Goal: Communication & Community: Answer question/provide support

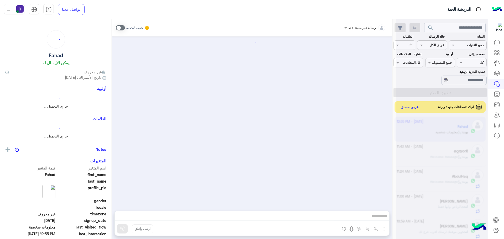
scroll to position [198, 0]
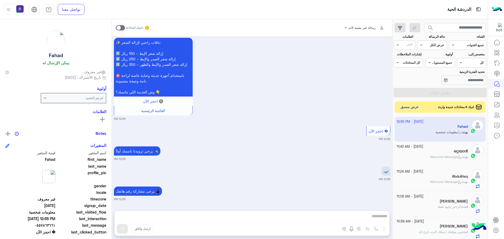
click at [122, 28] on span at bounding box center [120, 27] width 9 height 5
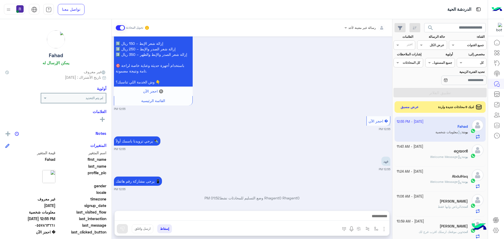
scroll to position [558, 0]
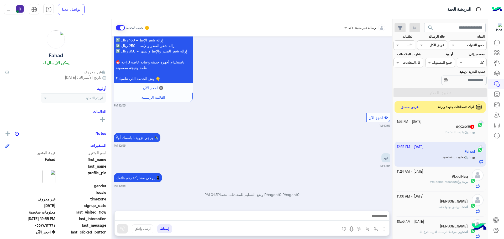
click at [435, 126] on div "ഒറ്റയാൻ 1" at bounding box center [436, 127] width 79 height 6
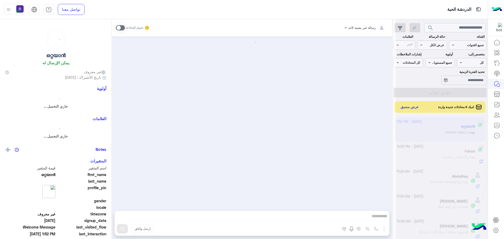
scroll to position [0, 0]
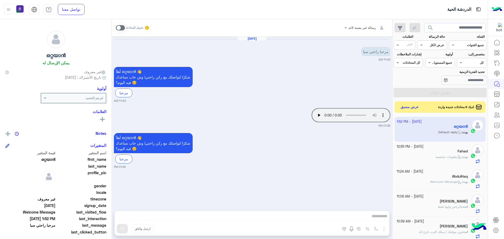
click at [122, 28] on span at bounding box center [120, 27] width 9 height 5
click at [384, 229] on img "button" at bounding box center [384, 229] width 6 height 6
click at [370, 218] on span "الصور" at bounding box center [374, 218] width 10 height 6
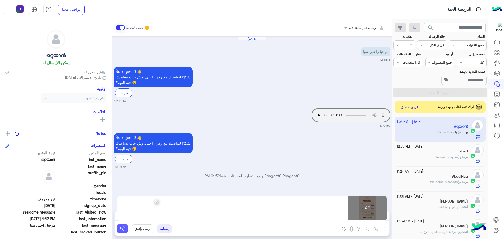
click at [121, 228] on img at bounding box center [122, 228] width 5 height 5
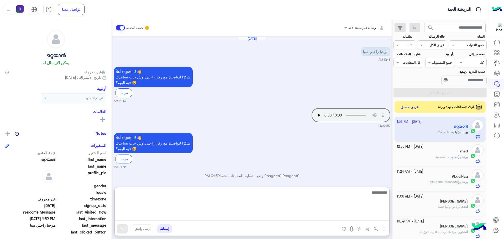
paste textarea "**********"
type textarea "**********"
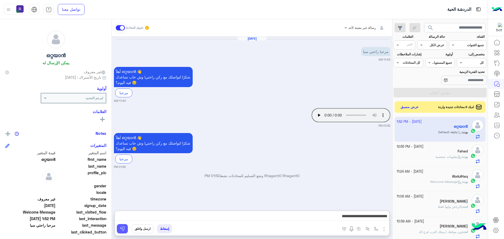
click at [121, 227] on img at bounding box center [122, 228] width 5 height 5
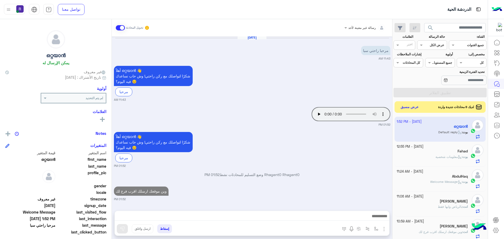
scroll to position [1, 0]
click at [409, 106] on button "عرض مسبق" at bounding box center [410, 106] width 22 height 7
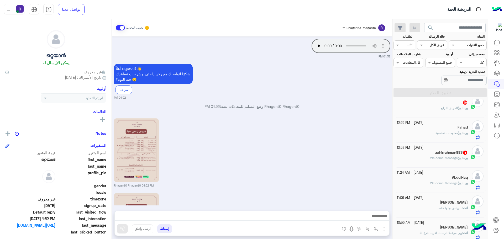
scroll to position [144, 0]
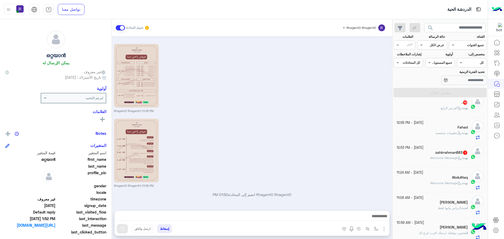
click at [444, 155] on h5 "zahirrahman883 1" at bounding box center [451, 152] width 33 height 4
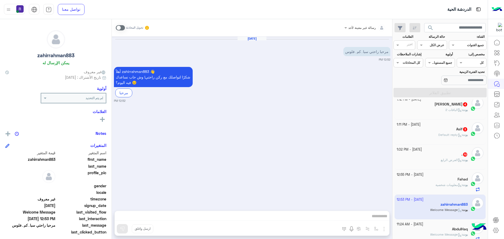
scroll to position [132, 0]
click at [437, 163] on div "بوت : العرض الرابع" at bounding box center [432, 162] width 71 height 9
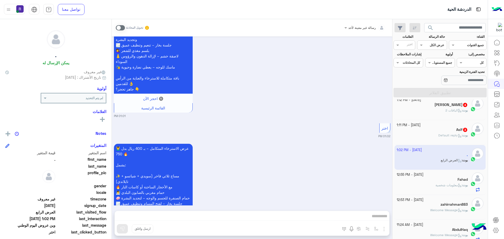
scroll to position [852, 0]
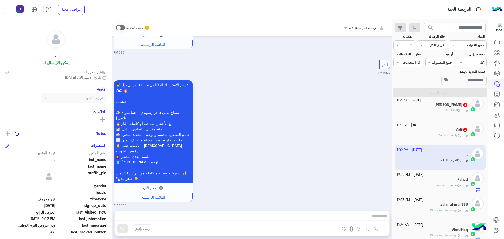
click at [123, 28] on span at bounding box center [120, 27] width 9 height 5
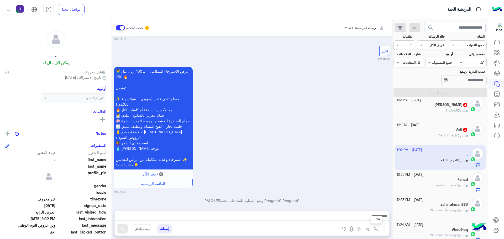
click at [378, 228] on img "button" at bounding box center [376, 229] width 4 height 4
click at [367, 218] on input "text" at bounding box center [364, 216] width 27 height 5
click at [327, 190] on small "01:02 PM" at bounding box center [252, 192] width 277 height 4
click at [384, 230] on img "button" at bounding box center [384, 229] width 6 height 6
click at [376, 220] on span "الصور" at bounding box center [374, 218] width 10 height 6
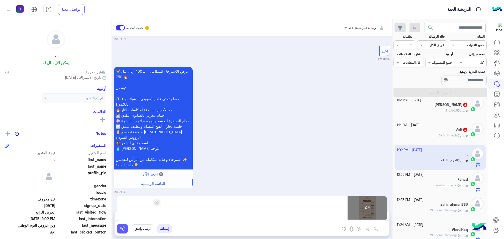
click at [122, 230] on img at bounding box center [122, 228] width 5 height 5
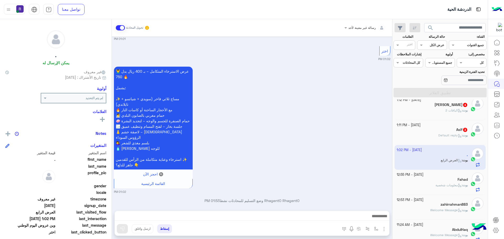
click at [441, 131] on div "Asif 3" at bounding box center [432, 131] width 71 height 6
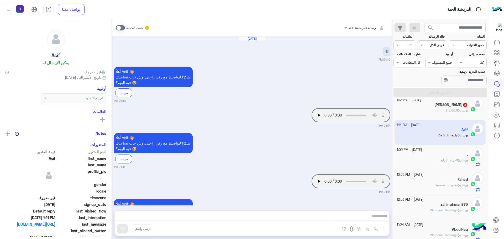
scroll to position [34, 0]
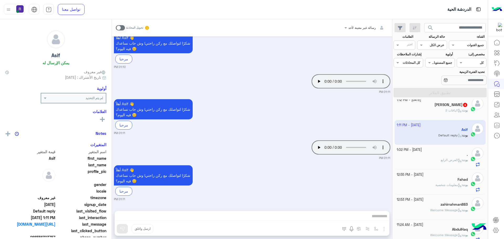
click at [122, 29] on span at bounding box center [120, 27] width 9 height 5
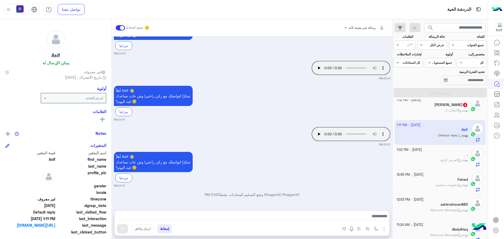
click at [386, 228] on img "button" at bounding box center [384, 229] width 6 height 6
click at [380, 220] on button "الصور" at bounding box center [376, 217] width 22 height 11
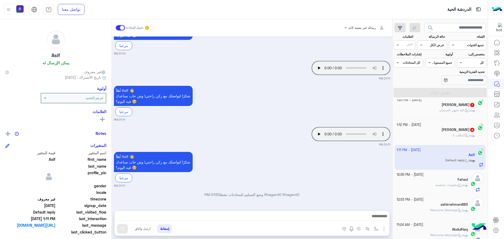
scroll to position [131, 0]
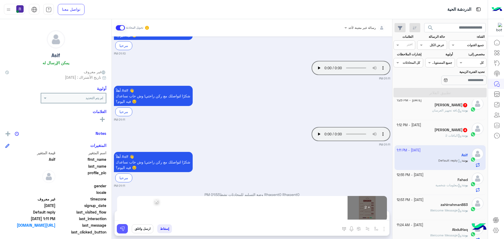
click at [122, 231] on img at bounding box center [122, 228] width 5 height 5
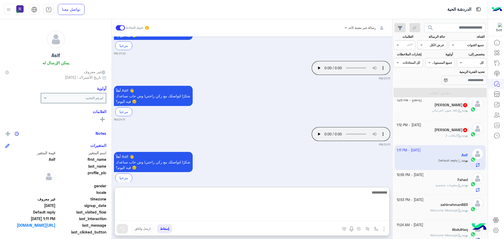
paste textarea "**********"
type textarea "**********"
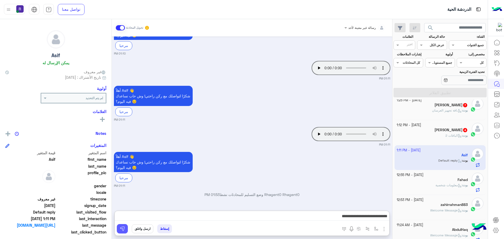
click at [123, 230] on img at bounding box center [122, 228] width 5 height 5
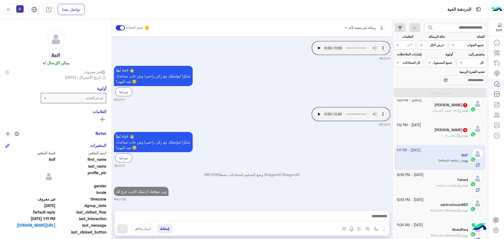
click at [443, 140] on div "بوت : الباقات 2" at bounding box center [432, 137] width 71 height 9
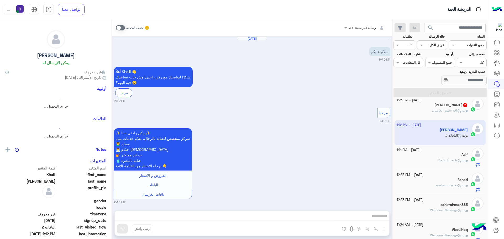
scroll to position [182, 0]
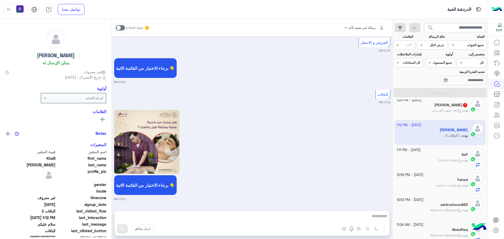
click at [121, 26] on span at bounding box center [120, 27] width 9 height 5
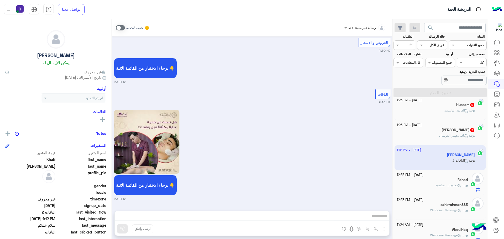
click at [385, 230] on div "رسالة غير معينة لأحد تحويل المحادثة [DATE] سلام عليكم 01:11 PM أهلاً Khalil 👋 ش…" at bounding box center [252, 130] width 280 height 222
click at [123, 28] on span at bounding box center [120, 27] width 9 height 5
click at [122, 28] on span at bounding box center [120, 27] width 9 height 5
click at [123, 28] on span at bounding box center [120, 27] width 9 height 5
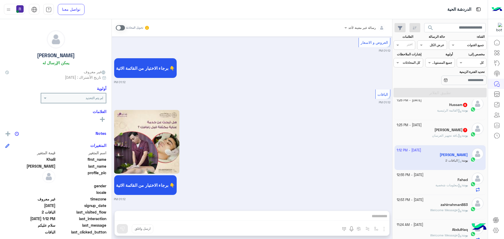
click at [123, 28] on span at bounding box center [120, 27] width 9 height 5
click at [415, 137] on div "بوت : باقة تجهيز العرسان" at bounding box center [432, 137] width 71 height 9
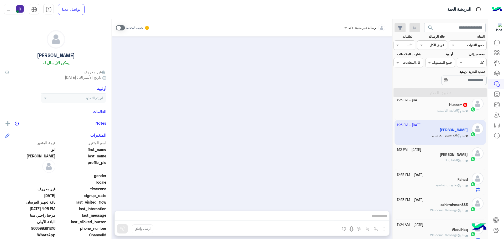
click at [123, 28] on span at bounding box center [120, 27] width 9 height 5
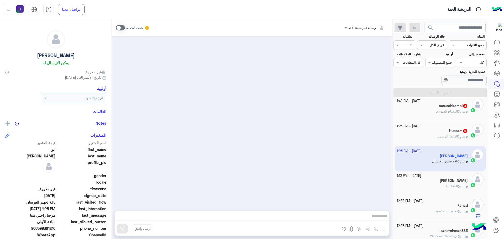
scroll to position [53, 0]
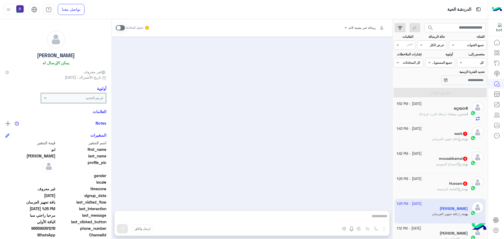
click at [450, 191] on span "القائمة الرئيسية" at bounding box center [449, 189] width 25 height 4
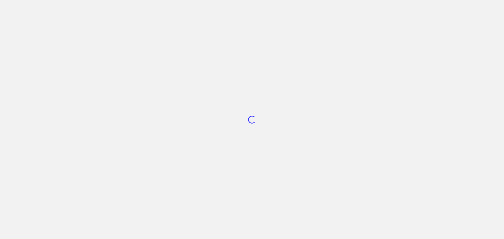
scroll to position [198, 0]
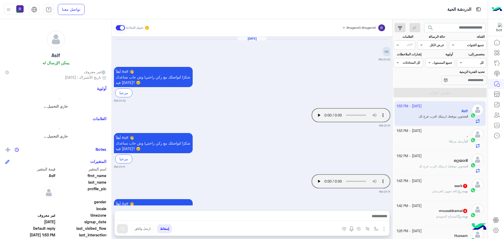
scroll to position [749, 0]
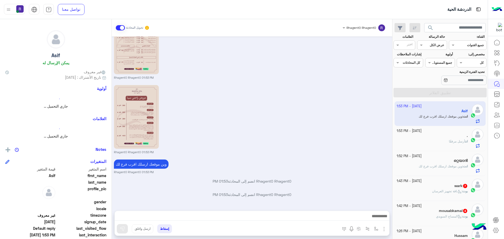
click at [440, 188] on div "wark 7" at bounding box center [432, 187] width 71 height 6
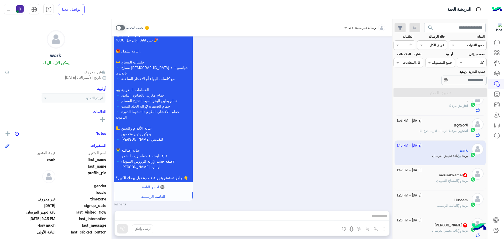
scroll to position [105, 0]
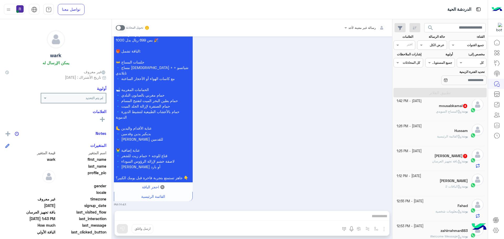
click at [450, 113] on span "المساج السويدي" at bounding box center [449, 112] width 26 height 4
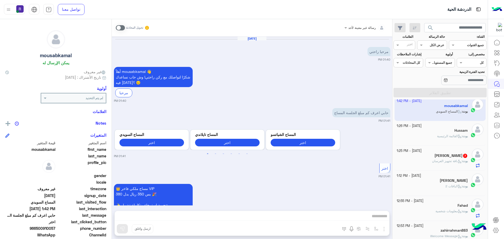
scroll to position [197, 0]
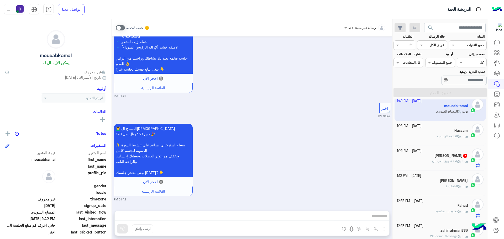
click at [451, 163] on span "باقة تجهيز العرسان" at bounding box center [447, 161] width 30 height 4
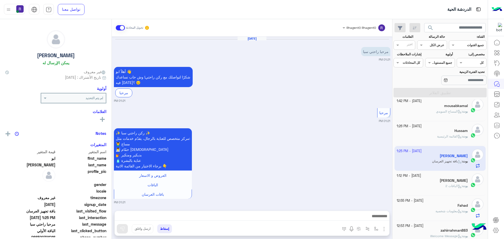
scroll to position [658, 0]
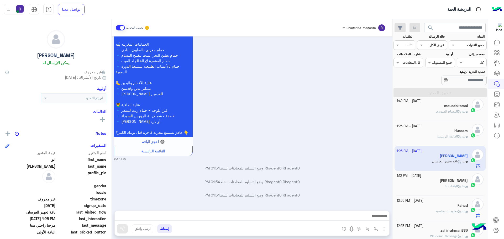
click at [384, 230] on img "button" at bounding box center [384, 229] width 6 height 6
click at [378, 220] on span "الصور" at bounding box center [374, 218] width 10 height 6
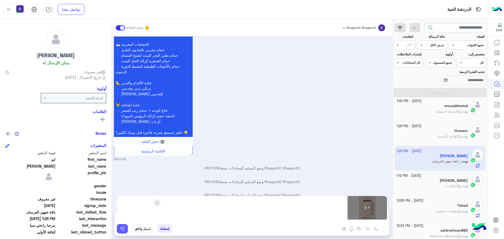
click at [119, 229] on button at bounding box center [122, 228] width 11 height 9
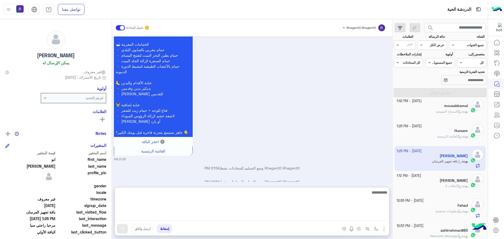
paste textarea "**********"
type textarea "**********"
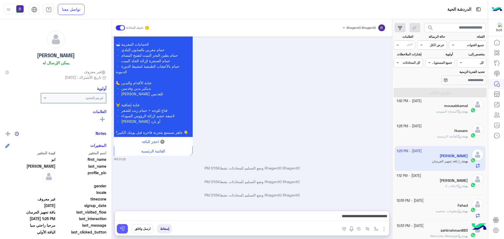
click at [126, 229] on button at bounding box center [122, 228] width 11 height 9
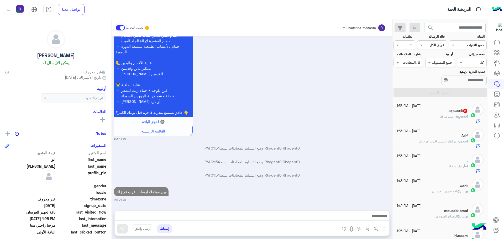
scroll to position [0, 0]
click at [456, 122] on div "ഒറ്റയാൻ أرسل مرفقًا" at bounding box center [432, 118] width 71 height 9
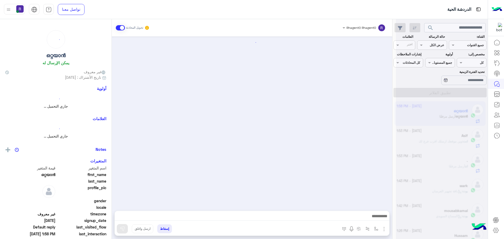
scroll to position [214, 0]
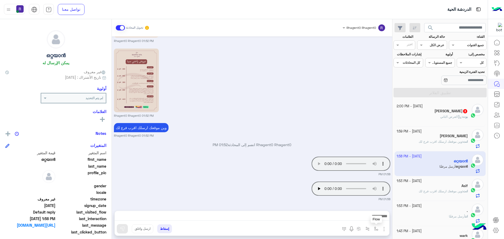
click at [375, 230] on img "button" at bounding box center [376, 229] width 4 height 4
click at [373, 218] on input "text" at bounding box center [364, 216] width 27 height 5
click at [364, 192] on span "الجنادرية" at bounding box center [370, 191] width 14 height 5
type textarea "*********"
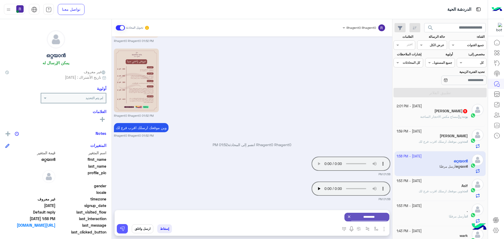
click at [121, 231] on img at bounding box center [122, 228] width 5 height 5
click at [376, 229] on img "button" at bounding box center [376, 229] width 4 height 4
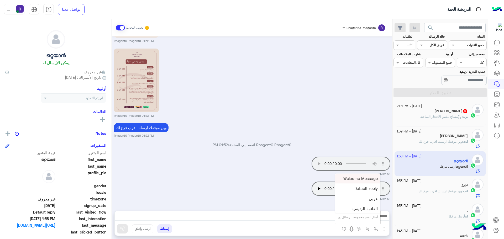
click at [374, 218] on input "text" at bounding box center [364, 216] width 27 height 5
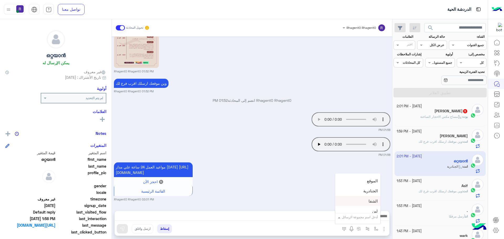
scroll to position [368, 0]
click at [368, 185] on div "لبن" at bounding box center [357, 185] width 45 height 10
type textarea "***"
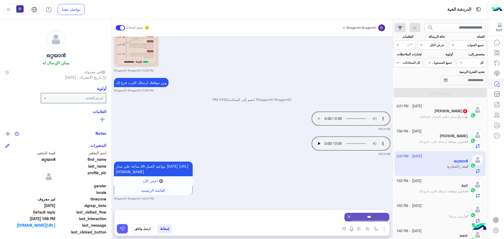
click at [122, 227] on img at bounding box center [122, 228] width 5 height 5
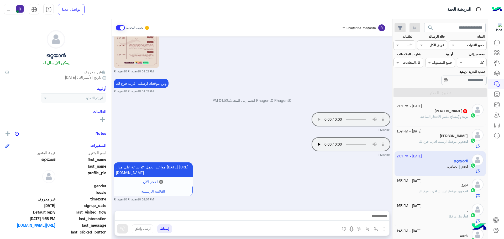
scroll to position [264, 0]
click at [420, 115] on span "مساج مكس الاحجار الساخنة" at bounding box center [440, 117] width 41 height 4
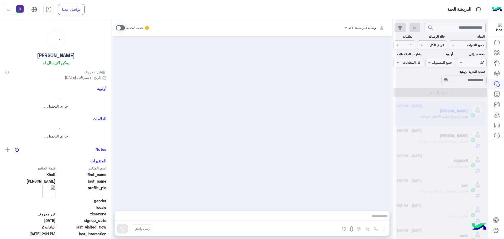
scroll to position [839, 0]
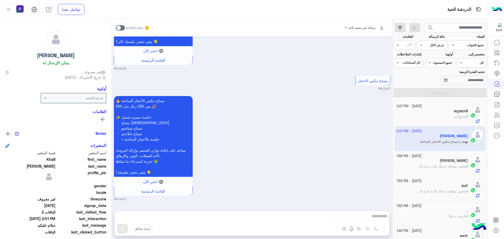
click at [123, 27] on span at bounding box center [120, 27] width 9 height 5
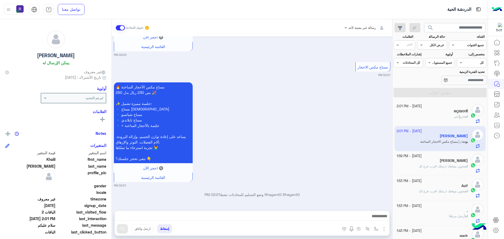
click at [384, 229] on img "button" at bounding box center [384, 229] width 6 height 6
click at [372, 219] on span "الصور" at bounding box center [374, 218] width 10 height 6
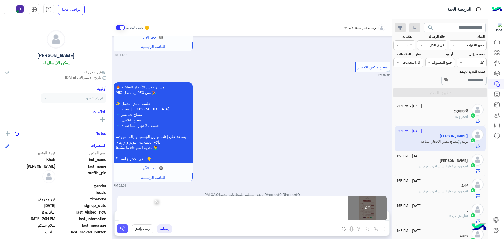
click at [122, 229] on img at bounding box center [122, 228] width 5 height 5
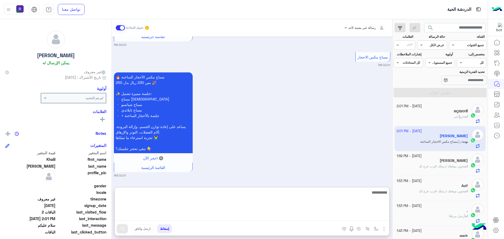
paste textarea "**********"
type textarea "**********"
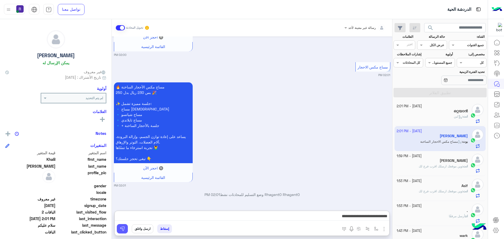
click at [124, 229] on img at bounding box center [122, 228] width 5 height 5
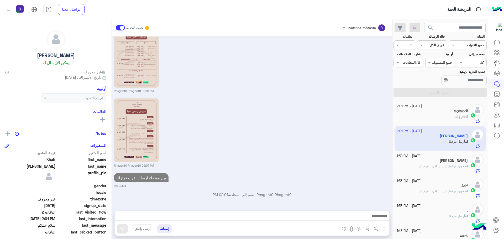
scroll to position [1056, 0]
click at [454, 114] on div "ഒറ്റയാൻ" at bounding box center [432, 112] width 71 height 6
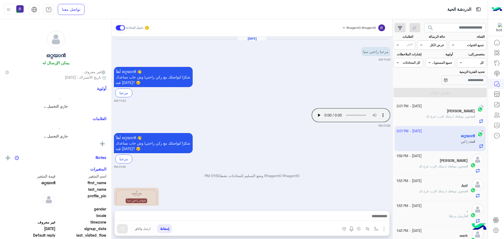
scroll to position [314, 0]
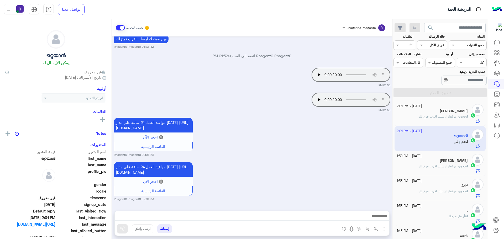
click at [451, 166] on span "وين موقعك ارسلك اقرب فرع لك" at bounding box center [441, 166] width 44 height 4
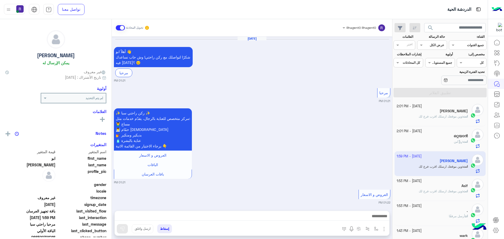
scroll to position [821, 0]
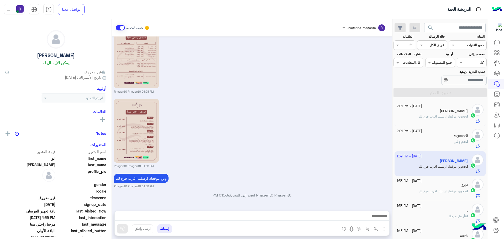
click at [450, 113] on h5 "[PERSON_NAME]" at bounding box center [454, 111] width 28 height 4
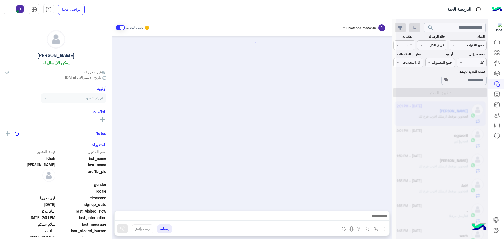
scroll to position [893, 0]
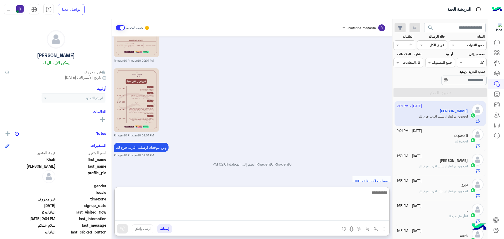
click at [282, 218] on textarea at bounding box center [252, 205] width 275 height 32
type textarea "**********"
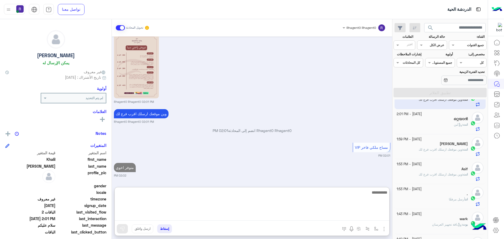
scroll to position [26, 0]
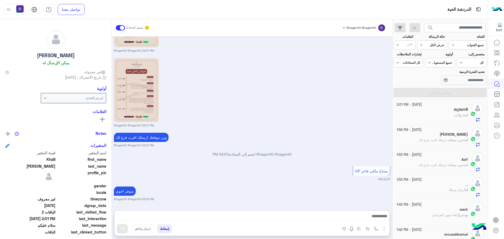
click at [451, 186] on div "." at bounding box center [432, 186] width 71 height 6
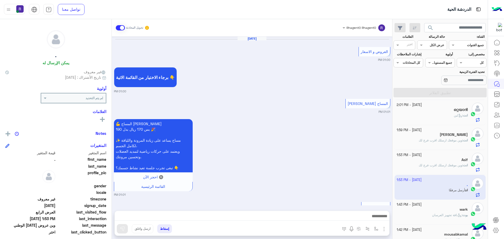
scroll to position [859, 0]
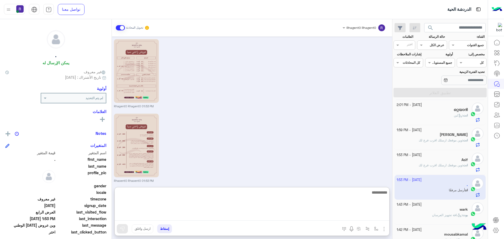
paste textarea "**********"
type textarea "**********"
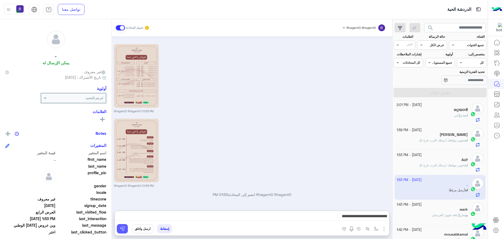
click at [122, 230] on img at bounding box center [122, 228] width 5 height 5
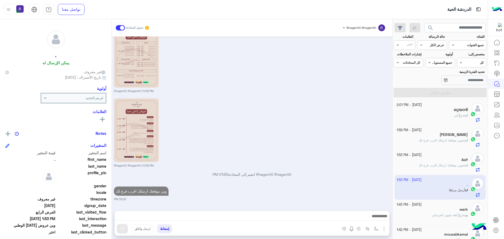
click at [453, 216] on span "باقة تجهيز العرسان" at bounding box center [447, 215] width 30 height 4
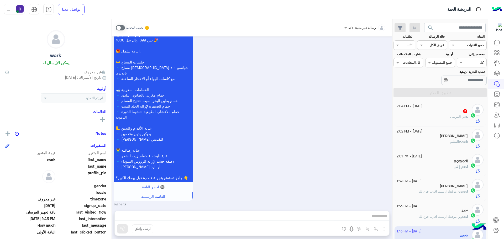
click at [453, 108] on div "30 September - 2:04 PM" at bounding box center [432, 106] width 71 height 5
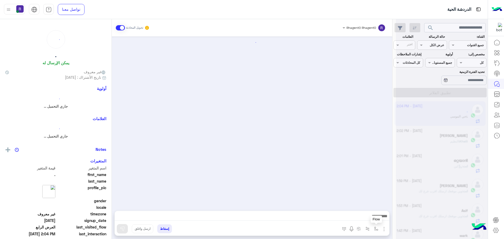
click at [376, 230] on img "button" at bounding box center [376, 229] width 4 height 4
click at [373, 218] on input "text" at bounding box center [364, 216] width 27 height 5
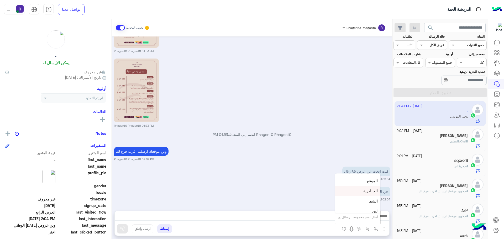
scroll to position [368, 0]
click at [369, 186] on div "لبن" at bounding box center [357, 185] width 45 height 10
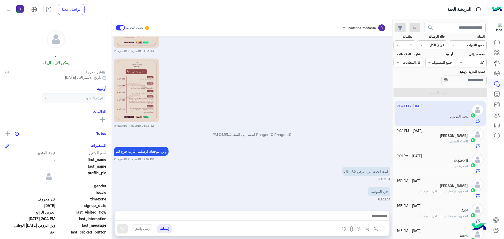
type textarea "***"
click at [123, 229] on img at bounding box center [122, 228] width 5 height 5
click at [331, 174] on img at bounding box center [327, 173] width 6 height 6
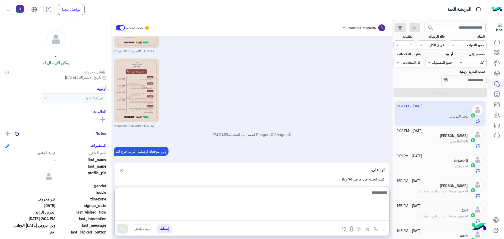
click at [285, 217] on textarea at bounding box center [252, 205] width 275 height 32
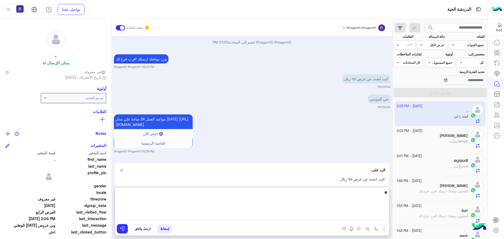
type textarea "**"
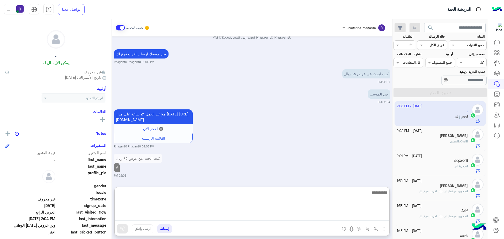
scroll to position [945, 0]
type textarea "*****"
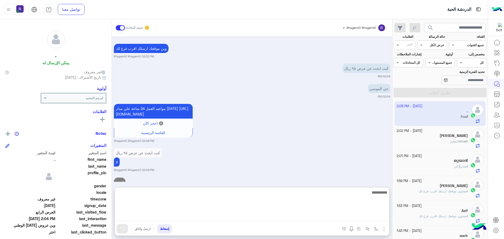
scroll to position [965, 0]
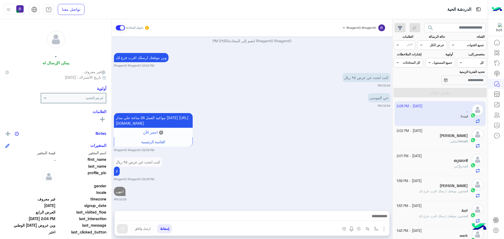
click at [454, 144] on div "Khalil : النظيم" at bounding box center [432, 143] width 71 height 9
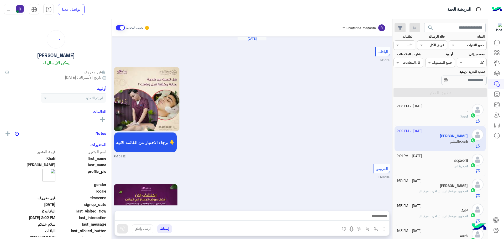
scroll to position [876, 0]
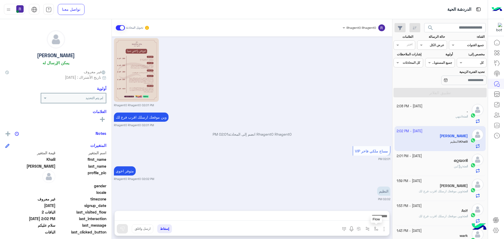
click at [375, 229] on img "button" at bounding box center [376, 229] width 4 height 4
click at [372, 216] on input "text" at bounding box center [364, 216] width 27 height 5
drag, startPoint x: 368, startPoint y: 192, endPoint x: 313, endPoint y: 198, distance: 55.7
click at [368, 192] on span "الجنادرية" at bounding box center [370, 191] width 14 height 5
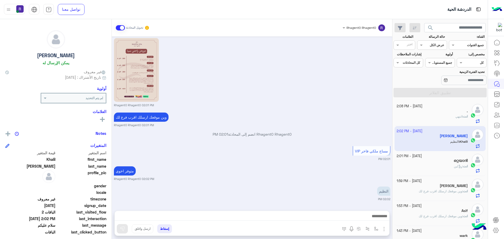
type textarea "*********"
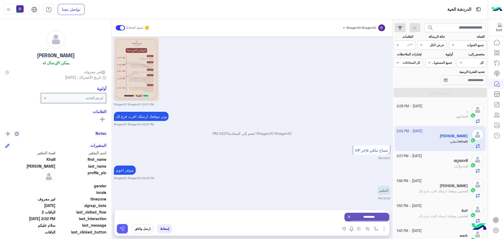
click at [123, 230] on img at bounding box center [122, 228] width 5 height 5
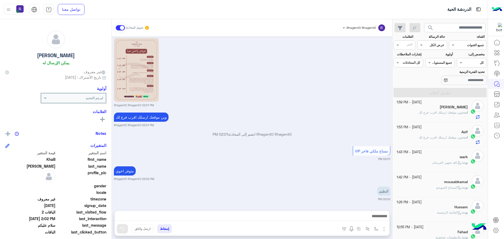
scroll to position [926, 0]
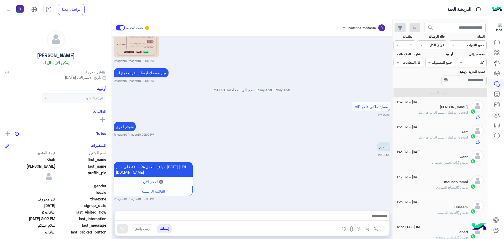
click at [447, 165] on p "بوت : باقة تجهيز العرسان" at bounding box center [450, 162] width 36 height 5
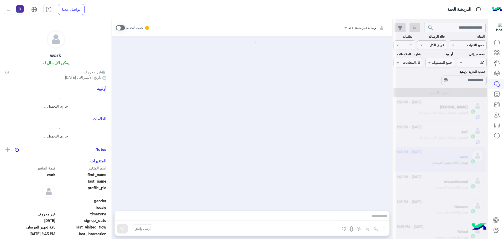
scroll to position [664, 0]
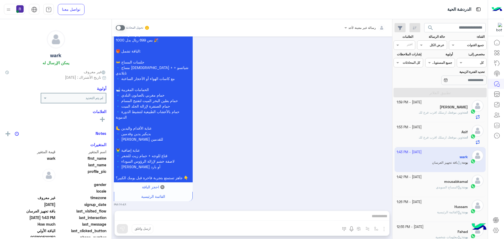
click at [123, 27] on span at bounding box center [120, 27] width 9 height 5
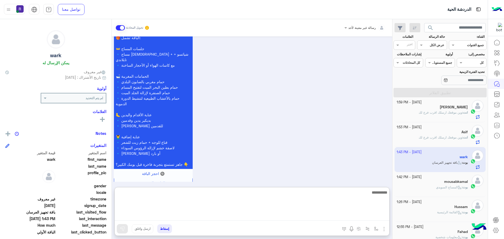
paste textarea "**********"
type textarea "**********"
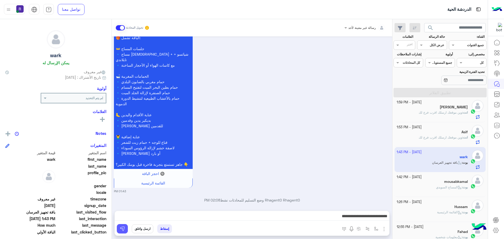
click at [124, 229] on img at bounding box center [122, 228] width 5 height 5
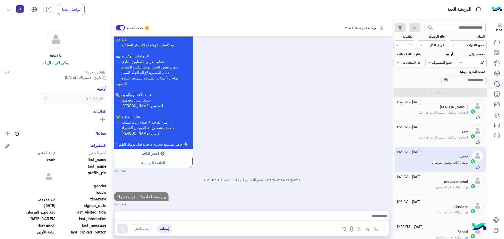
click at [437, 188] on span "المساج السويدي" at bounding box center [449, 187] width 26 height 4
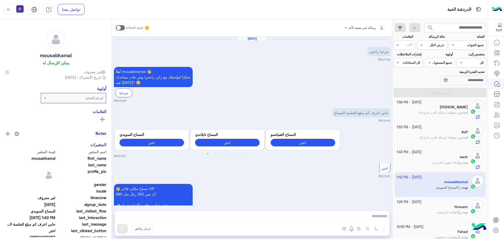
scroll to position [197, 0]
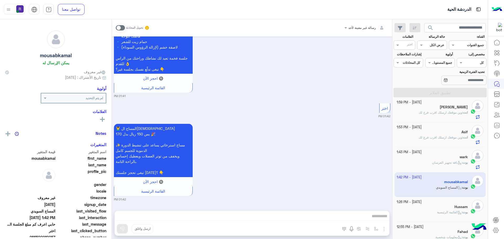
click at [458, 210] on div "Hussam" at bounding box center [432, 208] width 71 height 6
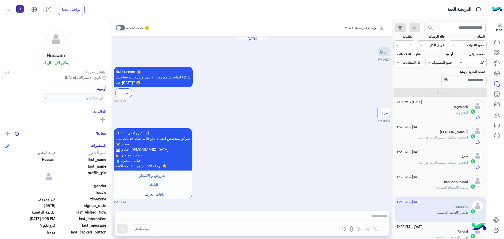
scroll to position [345, 0]
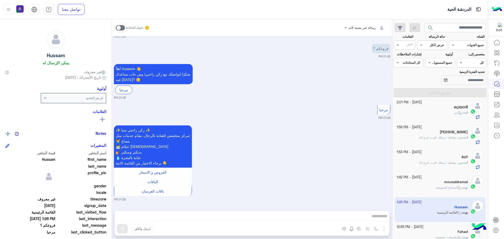
click at [123, 27] on span at bounding box center [120, 27] width 9 height 5
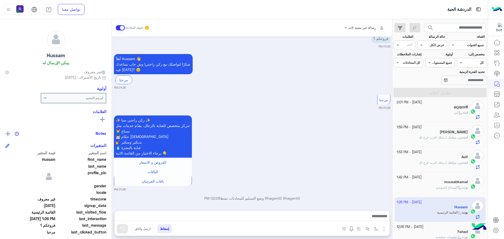
scroll to position [359, 0]
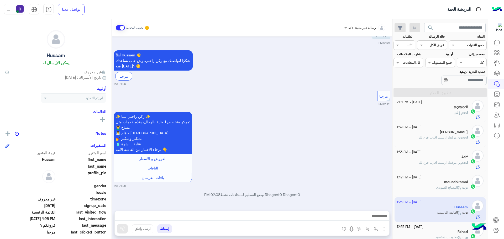
click at [383, 227] on img "button" at bounding box center [384, 229] width 6 height 6
click at [379, 220] on button "الصور" at bounding box center [376, 217] width 22 height 11
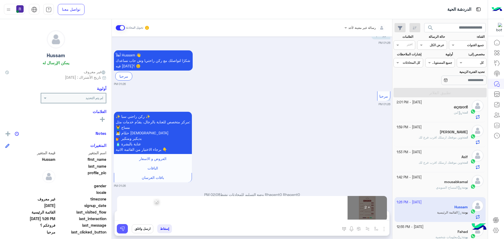
click at [125, 228] on img at bounding box center [122, 228] width 5 height 5
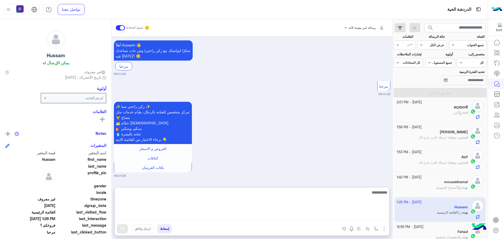
paste textarea "**********"
type textarea "**********"
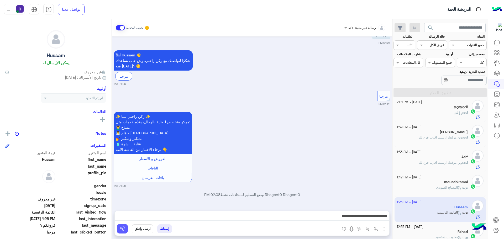
click at [122, 230] on img at bounding box center [122, 228] width 5 height 5
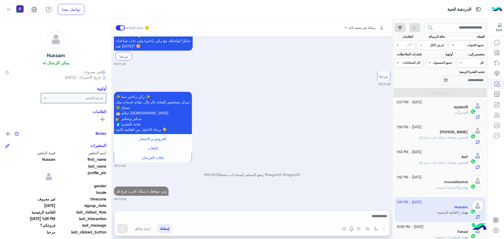
scroll to position [105, 0]
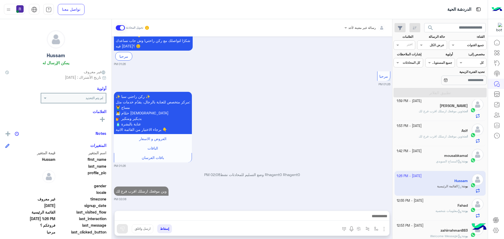
click at [454, 205] on div "Fahad" at bounding box center [432, 207] width 71 height 6
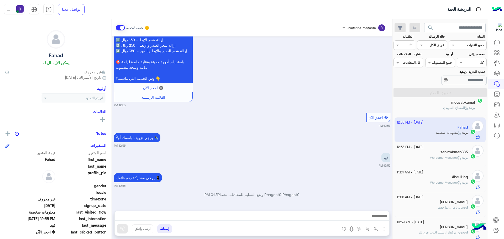
click at [461, 162] on div "بوت : Welcome Message" at bounding box center [432, 159] width 71 height 9
